Goal: Task Accomplishment & Management: Use online tool/utility

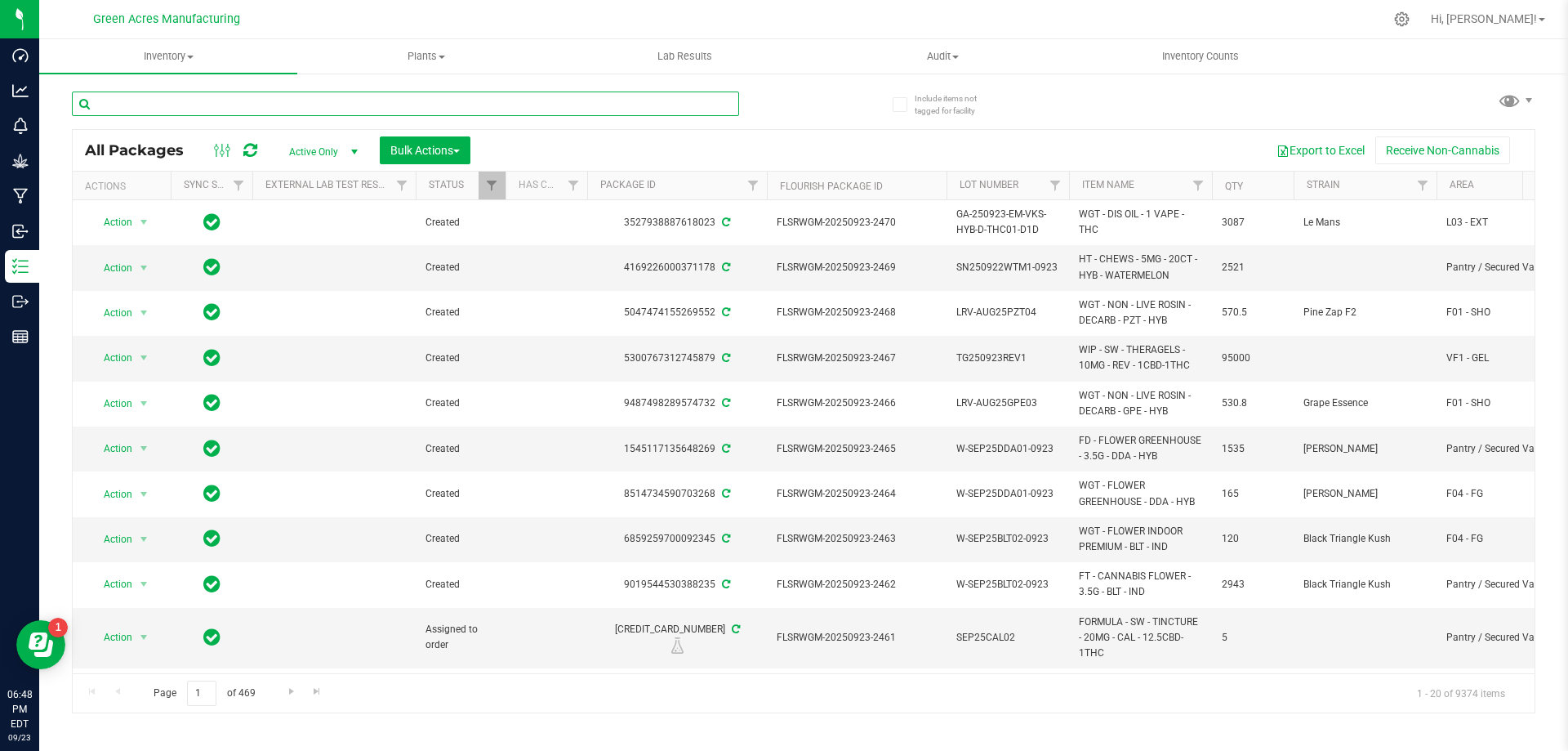
click at [421, 99] on input "text" at bounding box center [405, 104] width 667 height 25
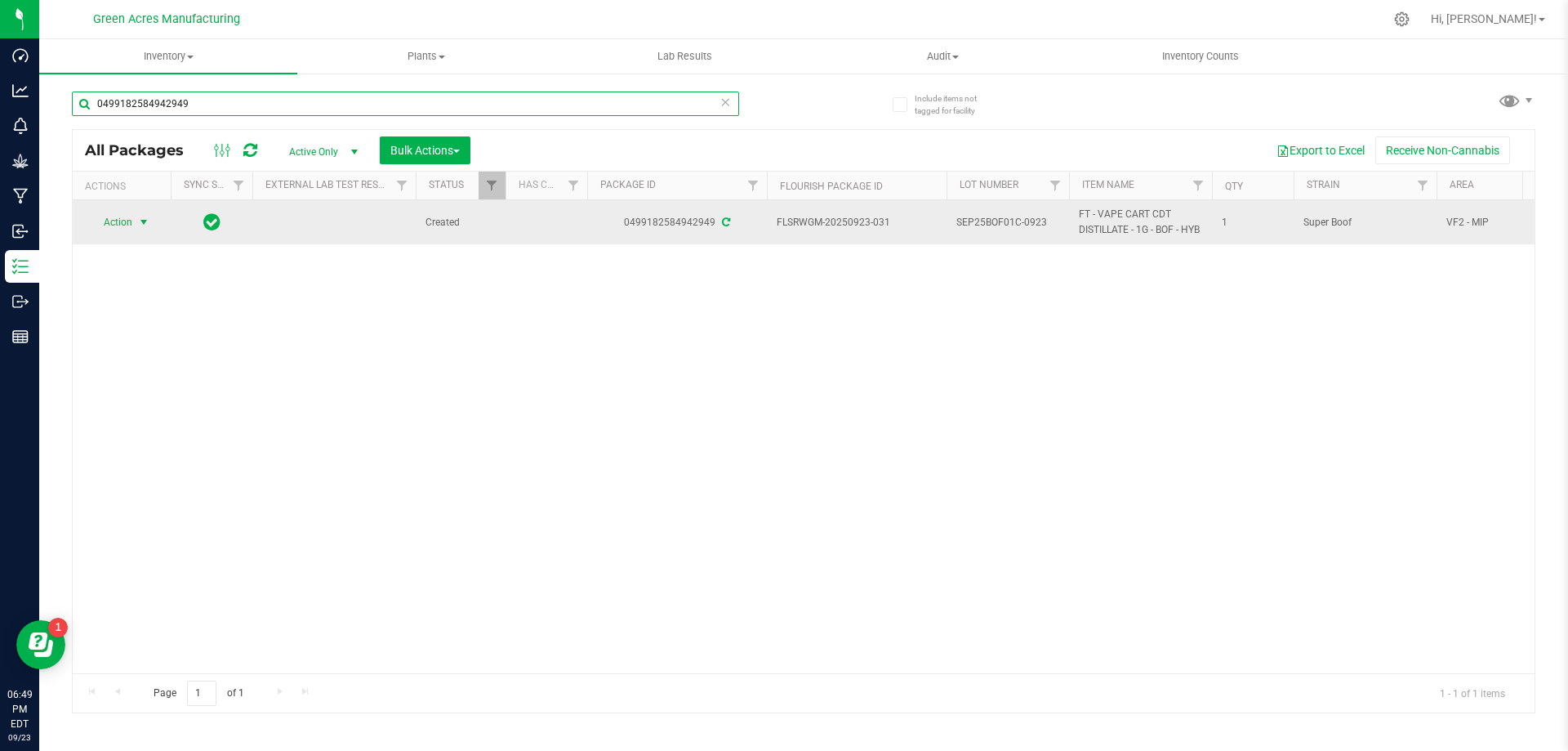
type input "0499182584942949"
click at [124, 228] on span "Action" at bounding box center [111, 222] width 44 height 23
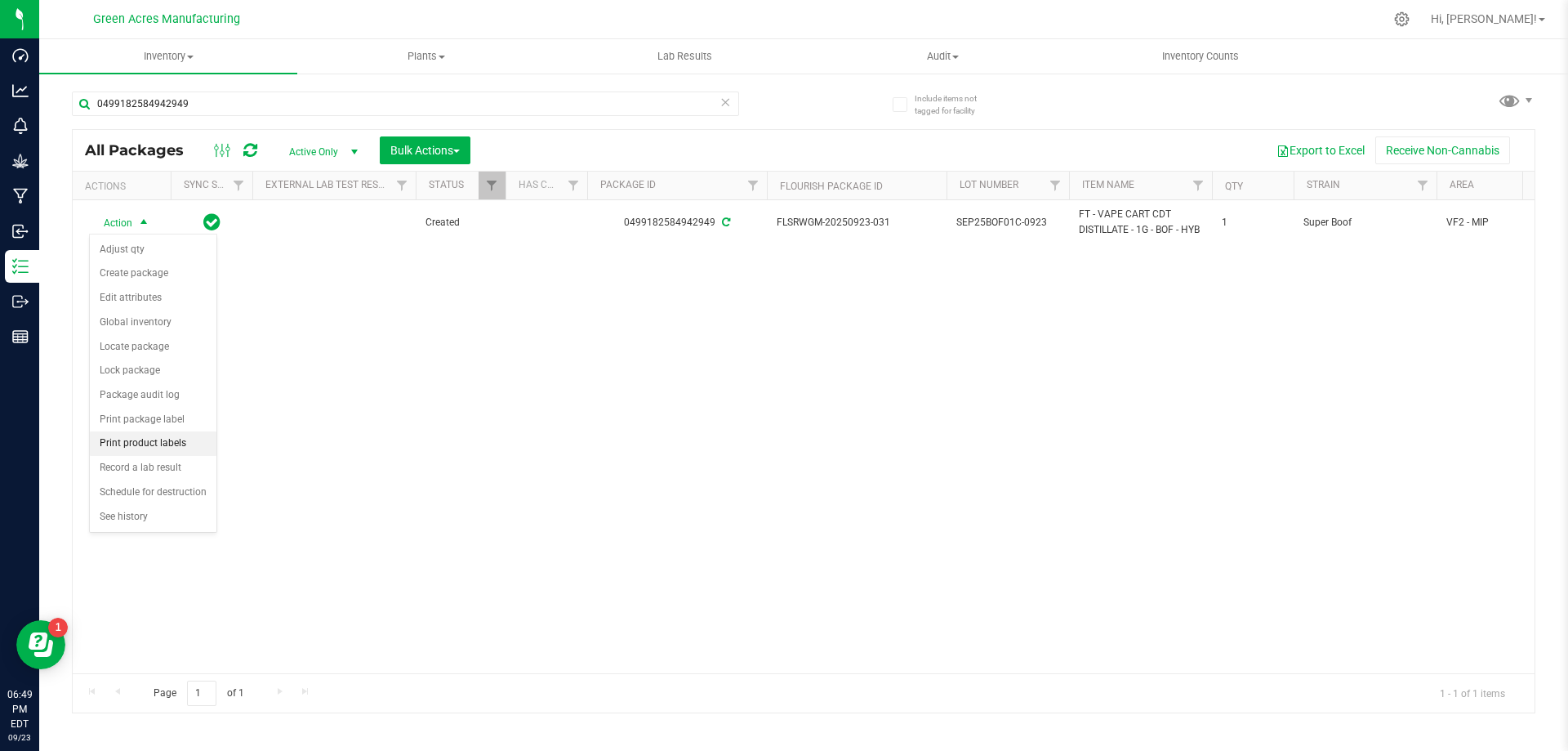
click at [181, 446] on li "Print product labels" at bounding box center [153, 444] width 126 height 25
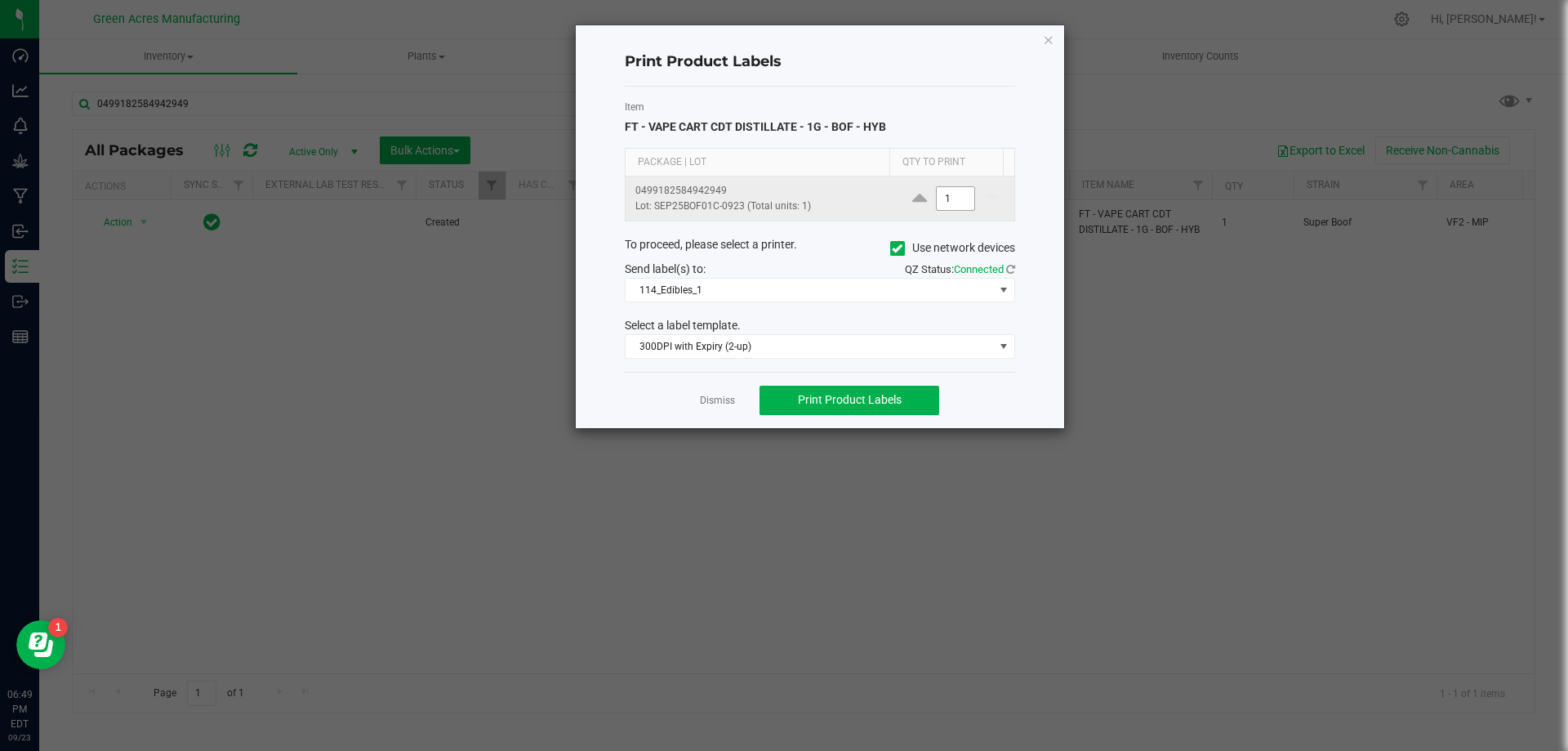
click at [953, 204] on input "1" at bounding box center [955, 199] width 37 height 23
type input "250"
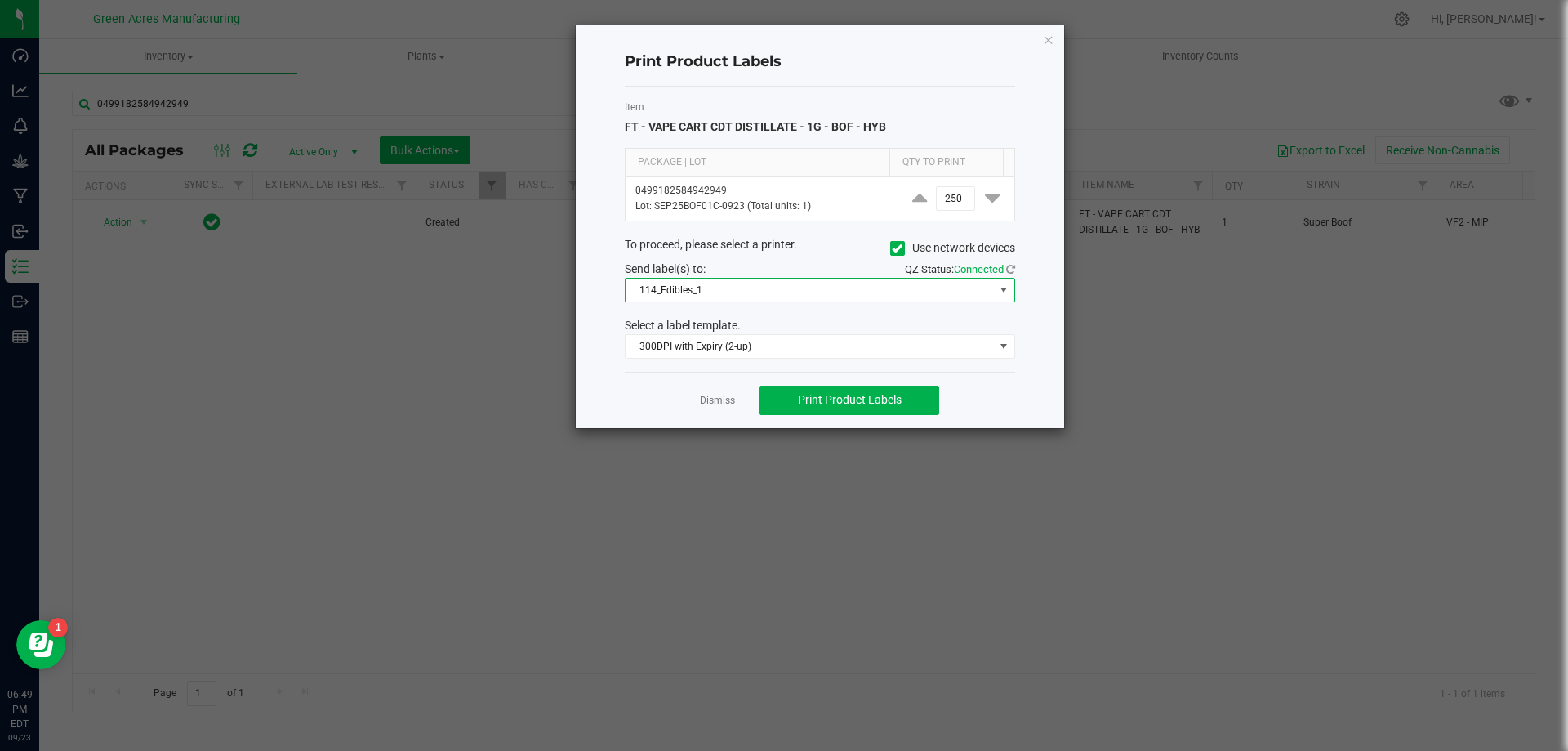
click at [882, 286] on span "114_Edibles_1" at bounding box center [809, 290] width 368 height 23
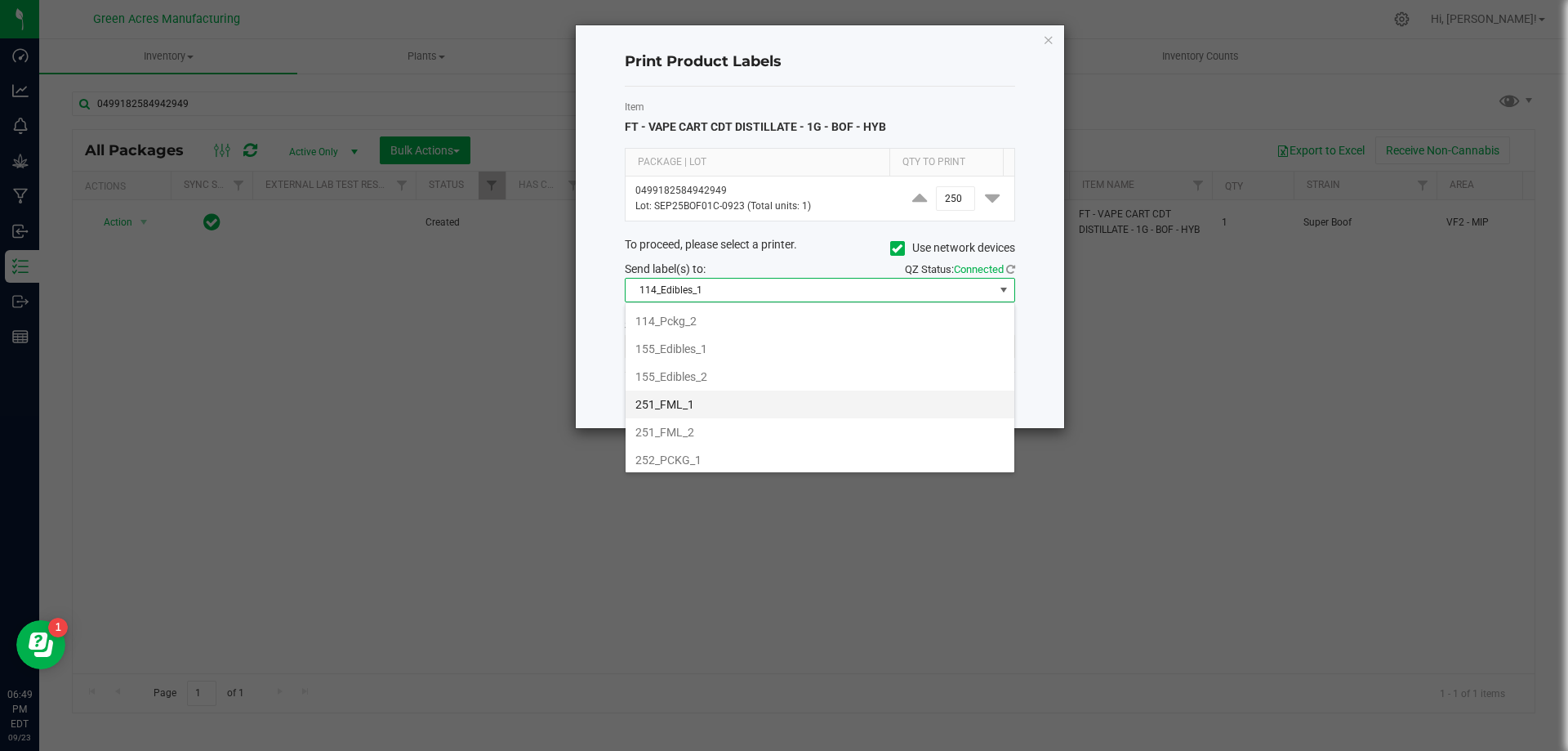
scroll to position [164, 0]
click at [763, 414] on li "252_PCKG_2" at bounding box center [819, 406] width 389 height 28
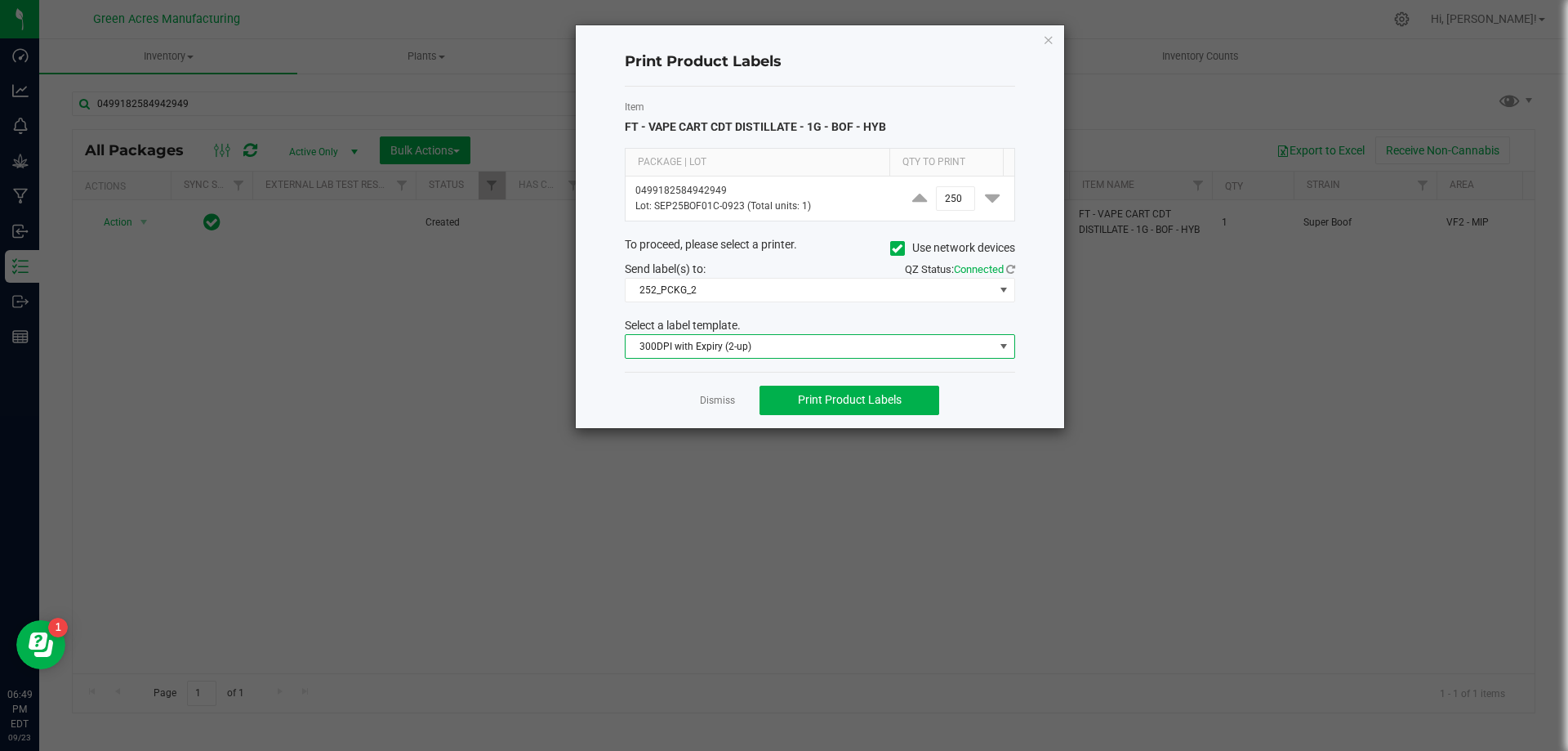
click at [821, 357] on span "300DPI with Expiry (2-up)" at bounding box center [809, 346] width 368 height 23
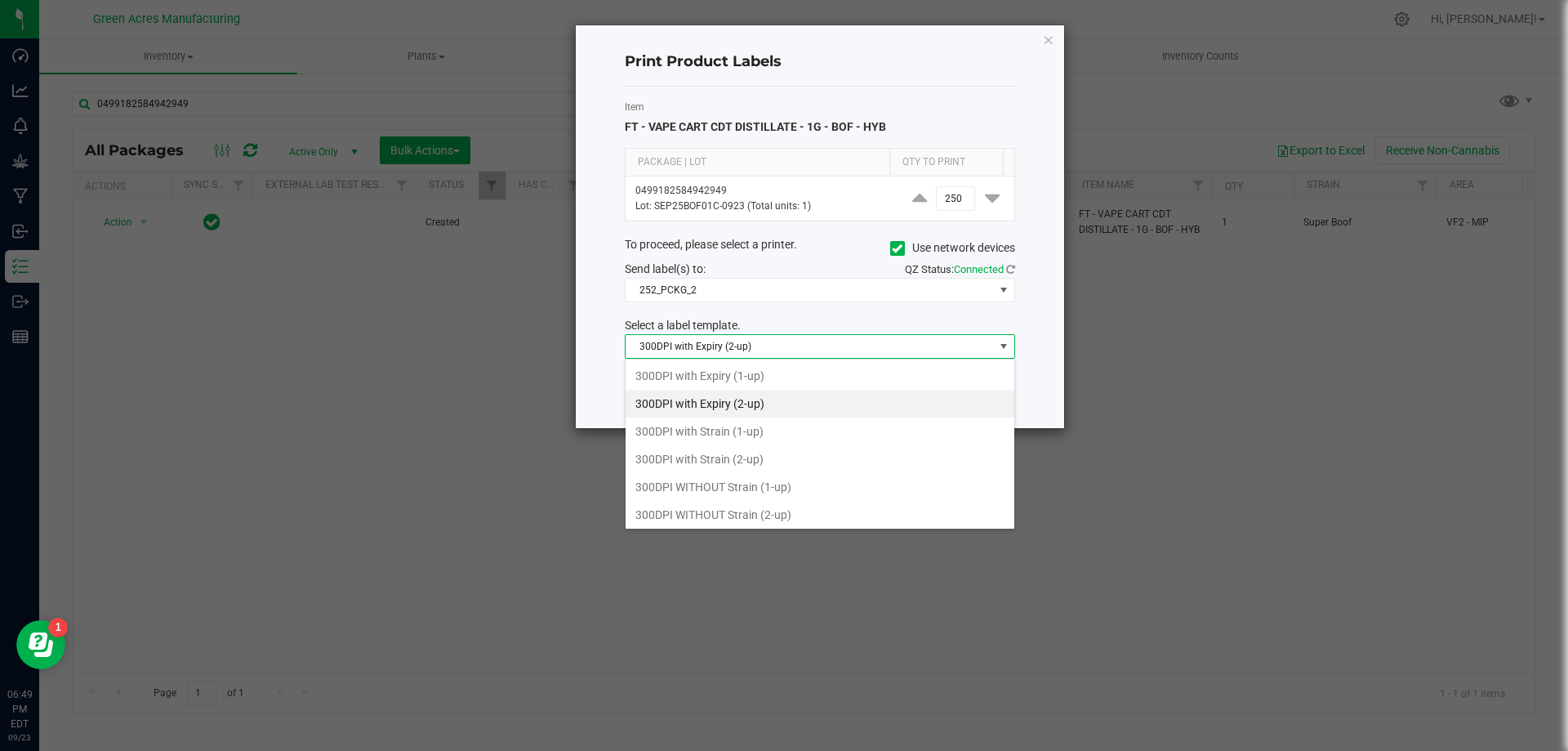
scroll to position [25, 390]
click at [781, 449] on li "300DPI with Strain (2-up)" at bounding box center [819, 459] width 389 height 28
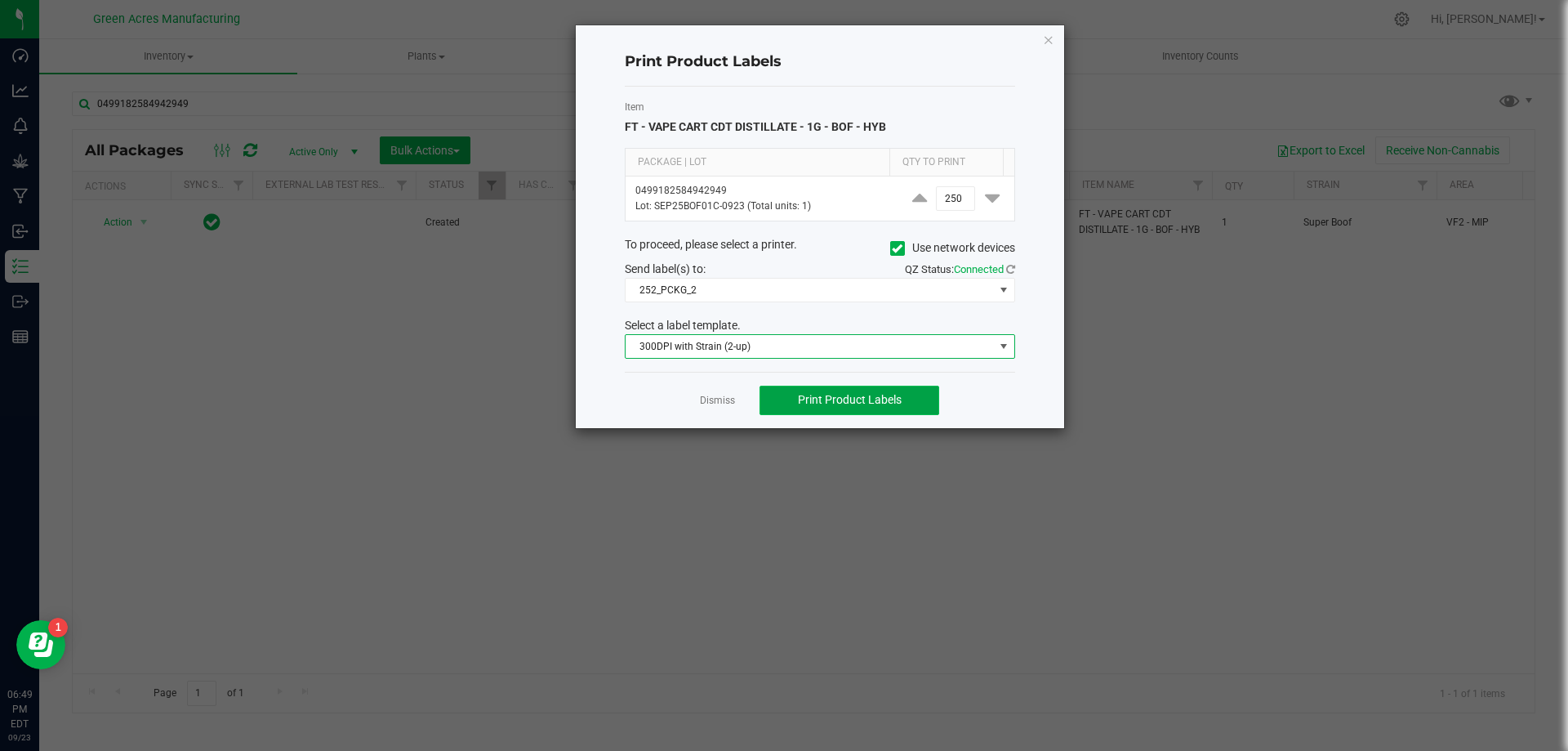
click at [846, 409] on button "Print Product Labels" at bounding box center [850, 400] width 180 height 30
